Goal: Task Accomplishment & Management: Manage account settings

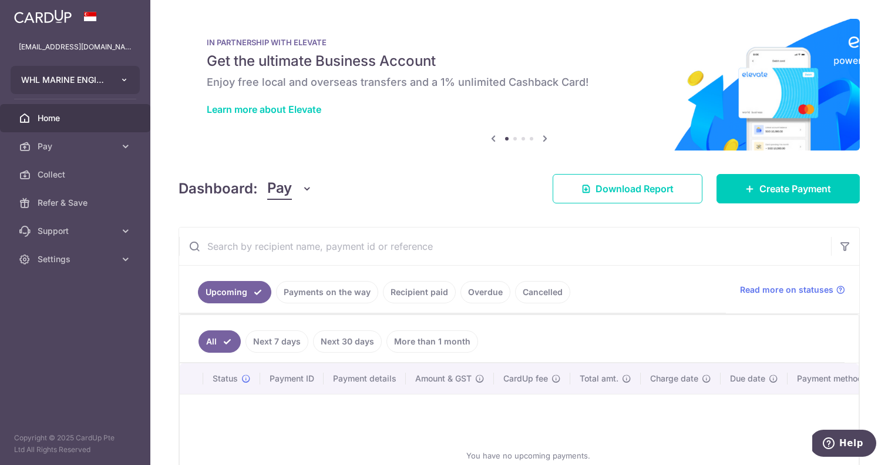
click at [62, 77] on span "WHL MARINE ENGINEERING PTE. LTD." at bounding box center [64, 80] width 87 height 12
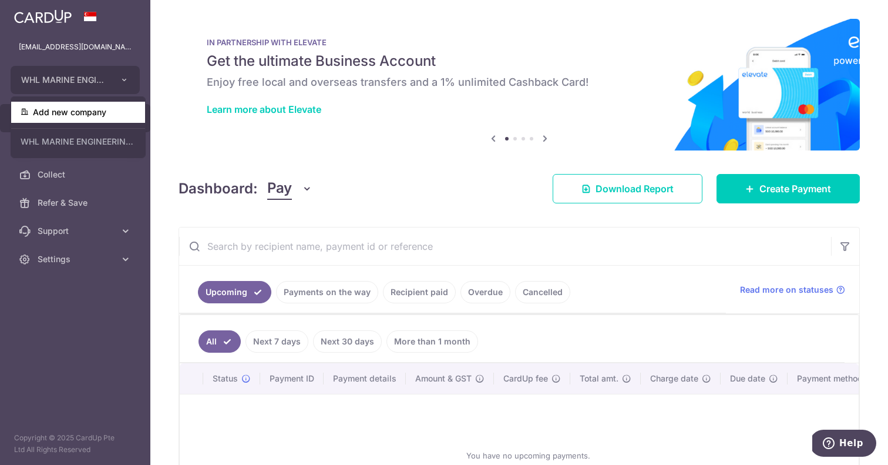
click at [78, 116] on link "Add new company" at bounding box center [78, 112] width 134 height 21
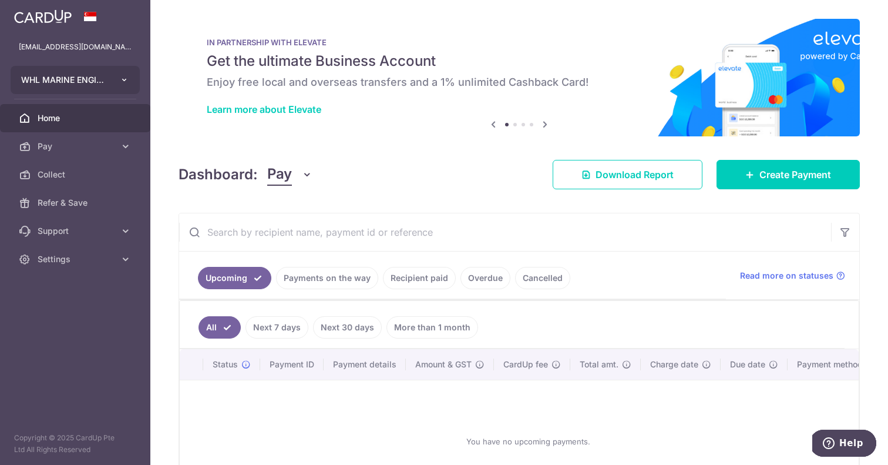
click at [104, 85] on span "WHL MARINE ENGINEERING PTE. LTD." at bounding box center [64, 80] width 87 height 12
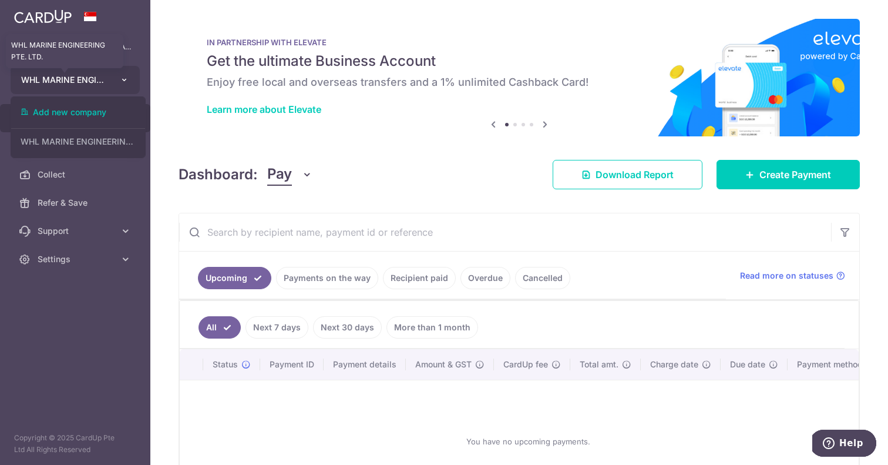
click at [104, 85] on span "WHL MARINE ENGINEERING PTE. LTD." at bounding box center [64, 80] width 87 height 12
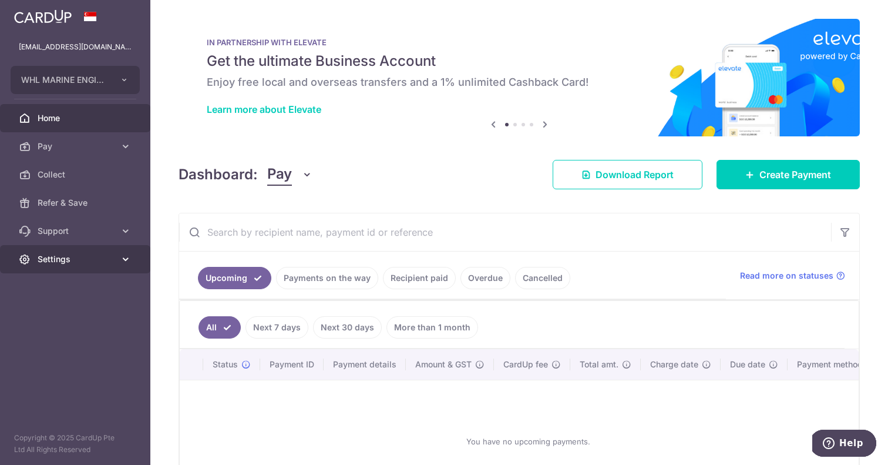
click at [79, 263] on span "Settings" at bounding box center [77, 259] width 78 height 12
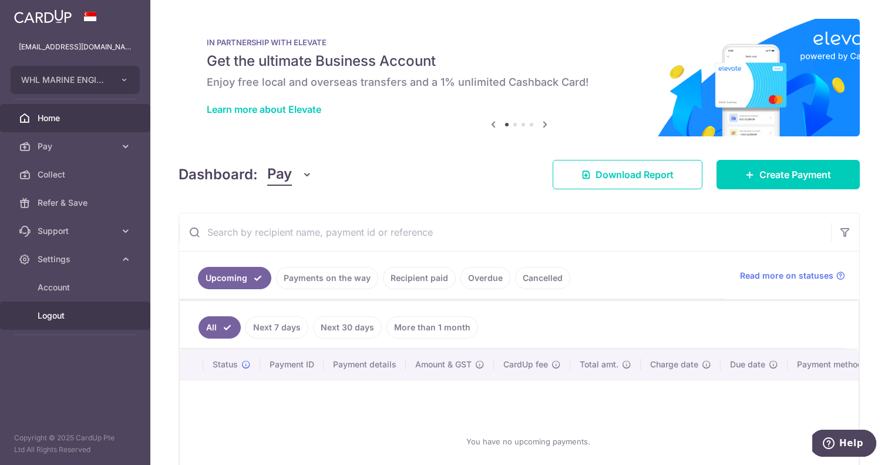
click at [65, 317] on span "Logout" at bounding box center [77, 316] width 78 height 12
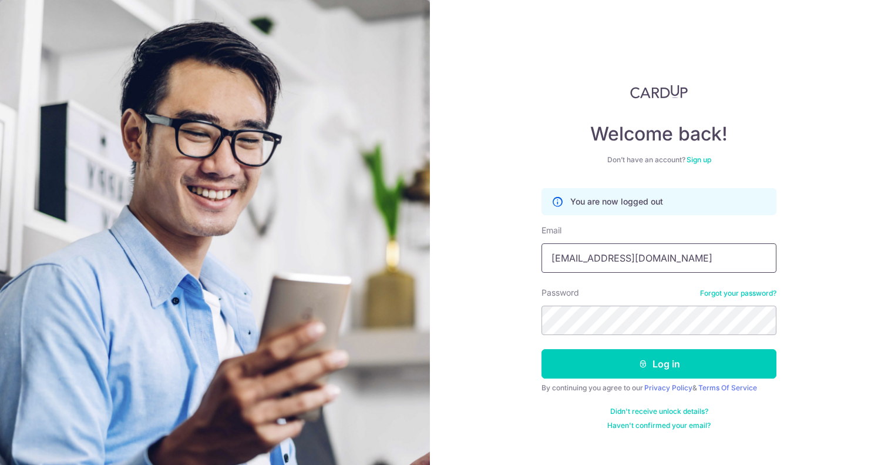
click at [600, 267] on input "whlme.director@whl.com.sg" at bounding box center [659, 257] width 235 height 29
type input "[EMAIL_ADDRESS][DOMAIN_NAME]"
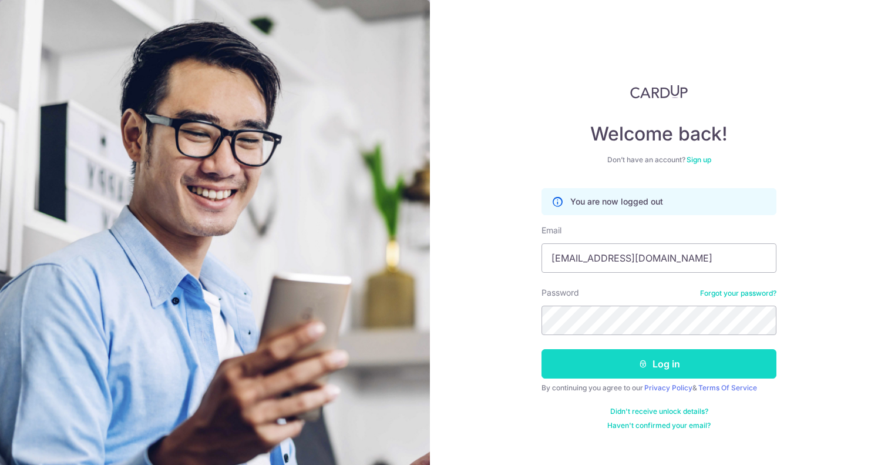
click at [623, 358] on button "Log in" at bounding box center [659, 363] width 235 height 29
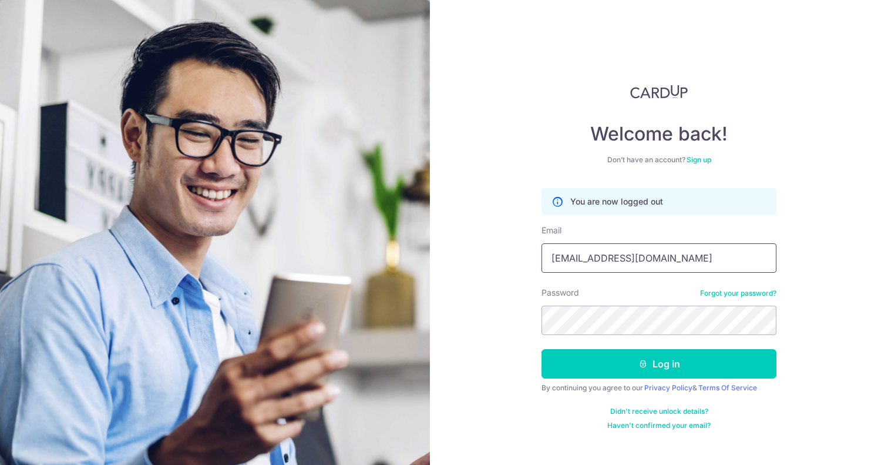
click at [632, 251] on input "[EMAIL_ADDRESS][DOMAIN_NAME]" at bounding box center [659, 257] width 235 height 29
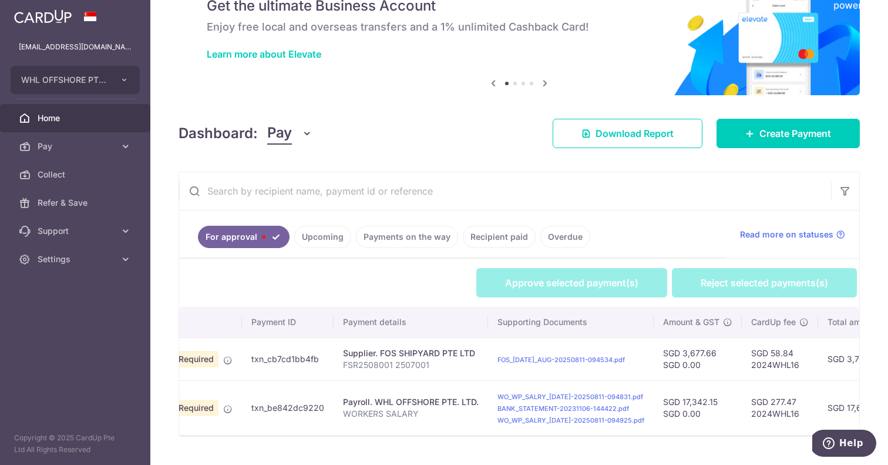
scroll to position [0, 131]
